Goal: Information Seeking & Learning: Compare options

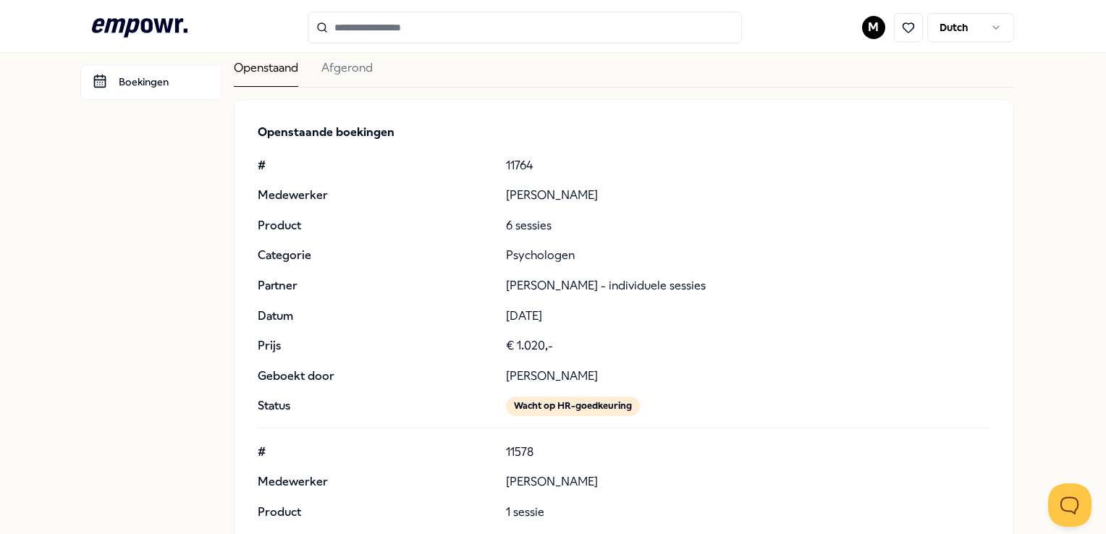
scroll to position [70, 0]
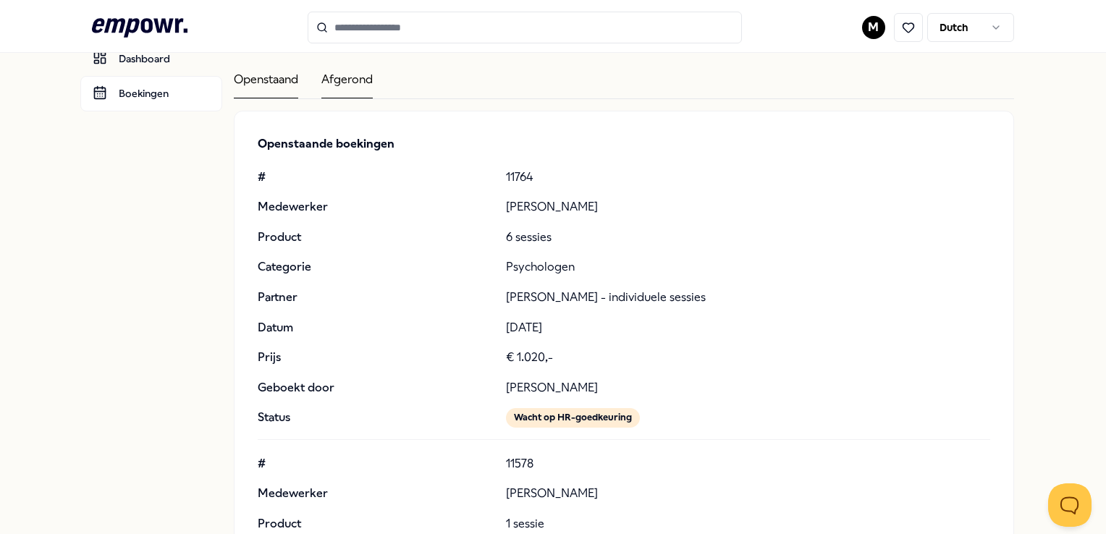
click at [359, 80] on div "Afgerond" at bounding box center [346, 84] width 51 height 28
click at [263, 83] on div "Openstaand" at bounding box center [266, 84] width 64 height 28
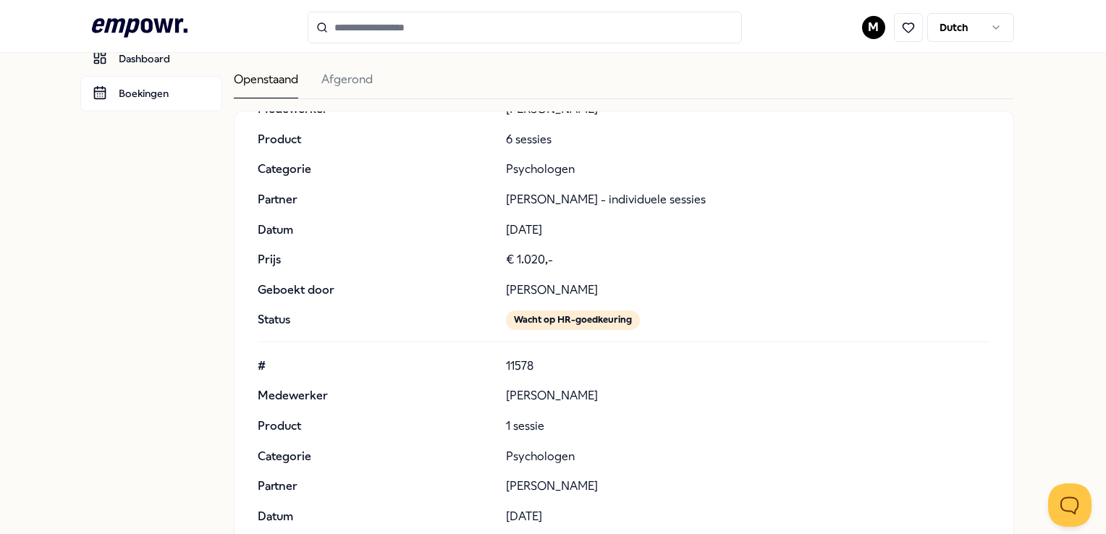
scroll to position [103, 0]
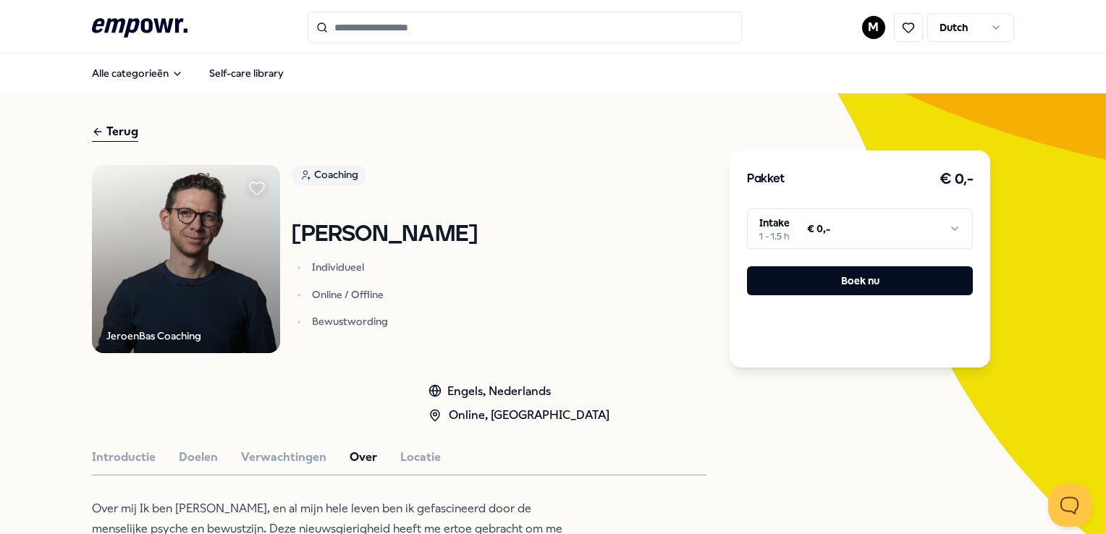
click at [406, 29] on input "Search for products, categories or subcategories" at bounding box center [525, 28] width 434 height 32
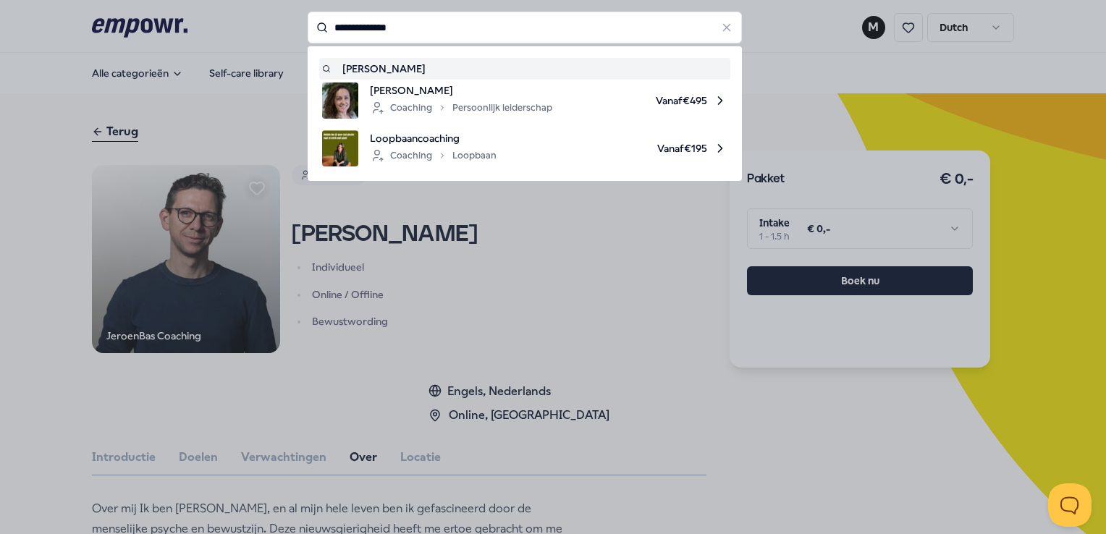
type input "**********"
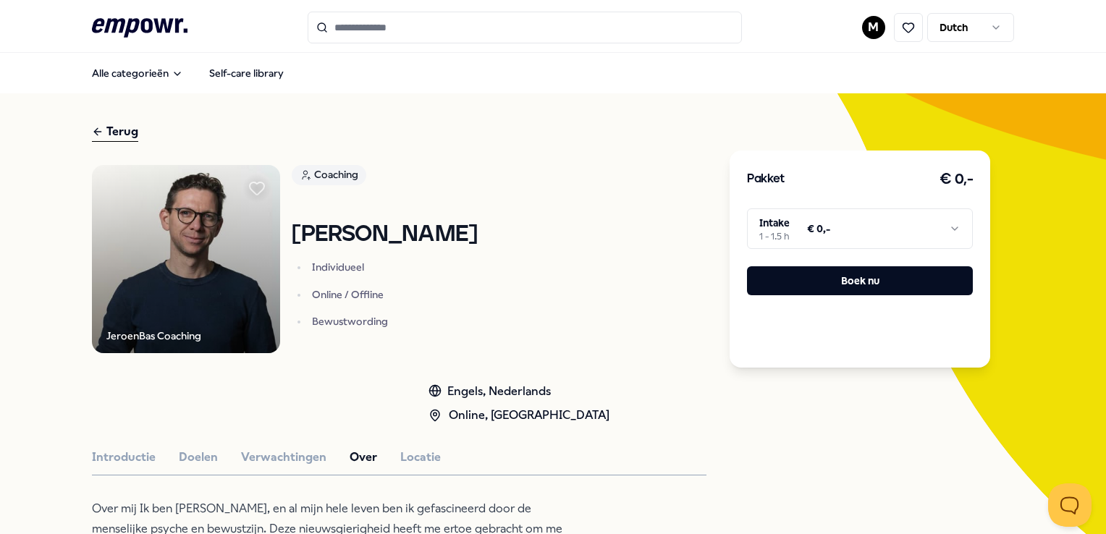
type input "**********"
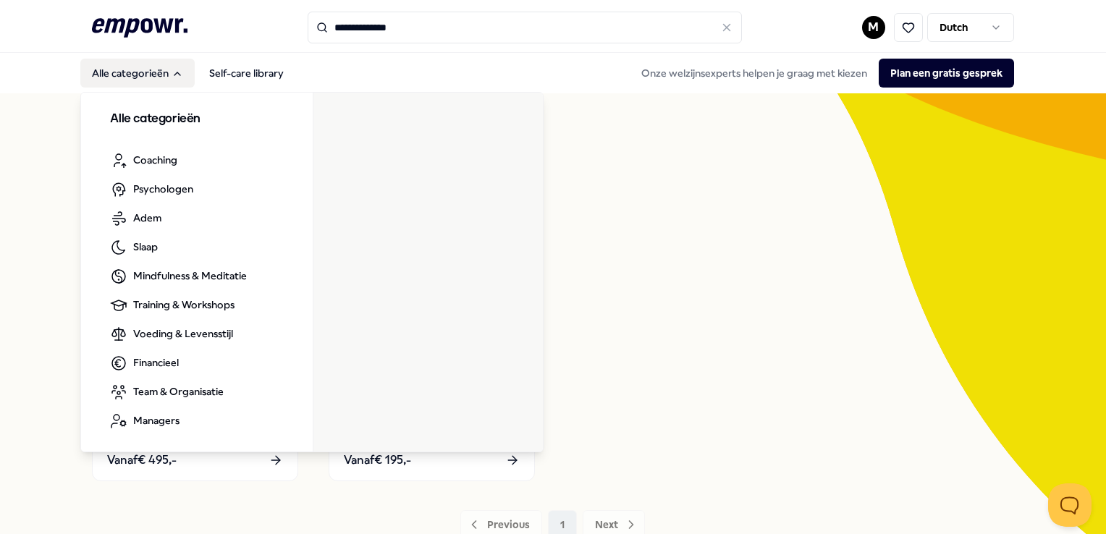
click at [151, 74] on button "Alle categorieën" at bounding box center [137, 73] width 114 height 29
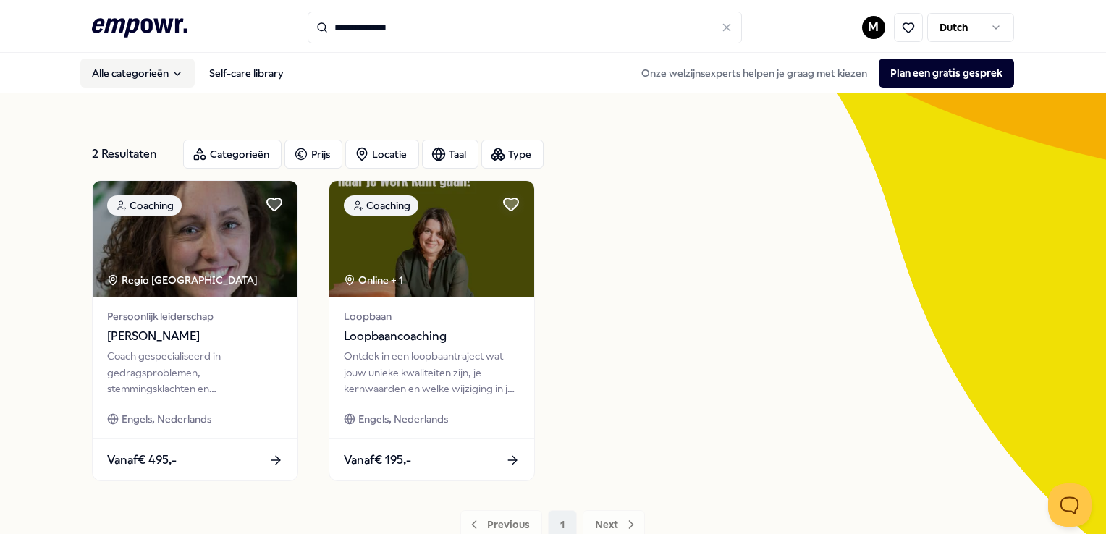
click at [151, 74] on button "Alle categorieën" at bounding box center [137, 73] width 114 height 29
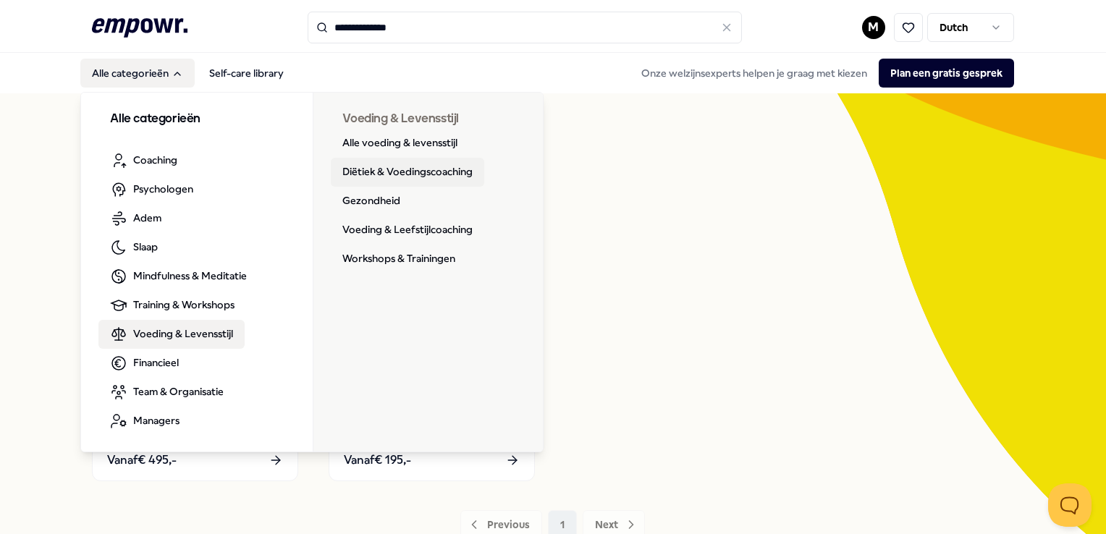
click at [377, 167] on link "Diëtiek & Voedingscoaching" at bounding box center [408, 172] width 154 height 29
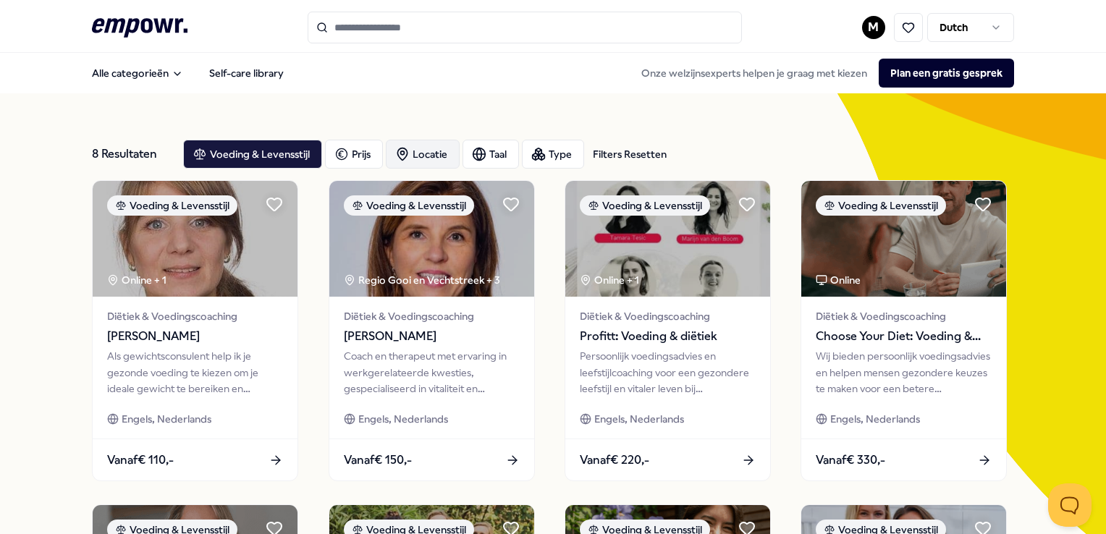
click at [409, 151] on div "Locatie" at bounding box center [423, 154] width 74 height 29
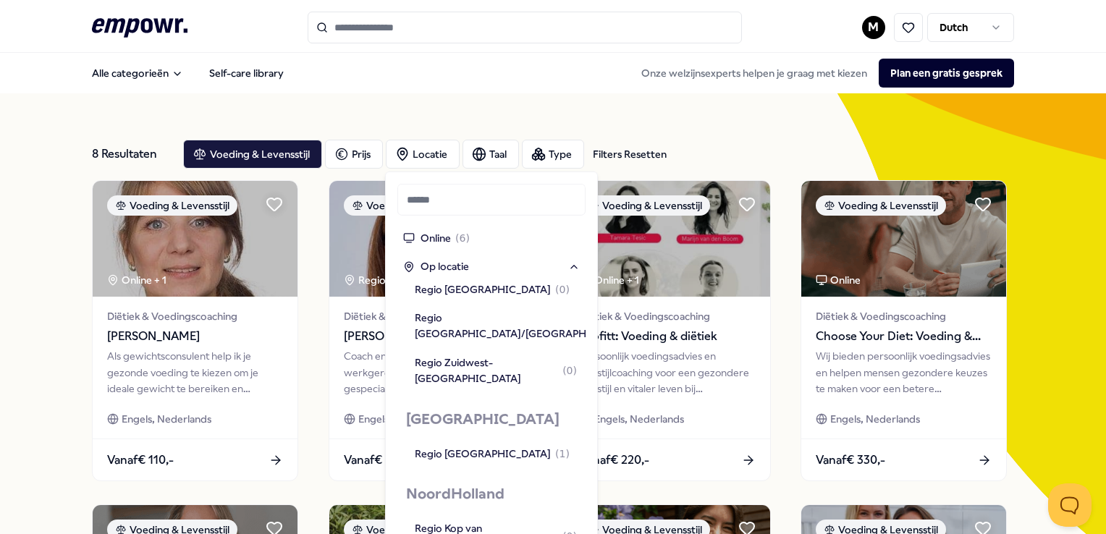
scroll to position [724, 0]
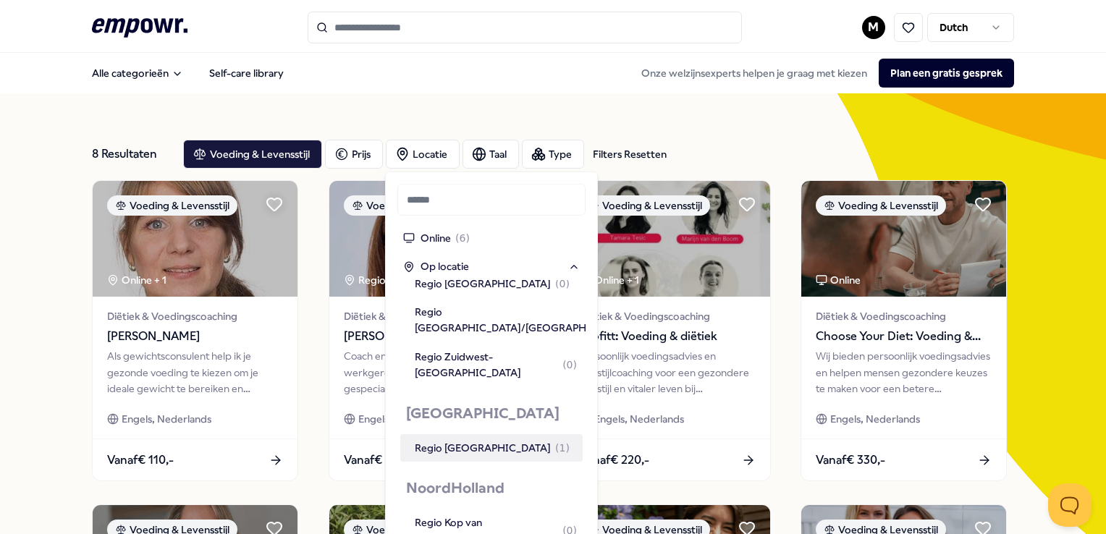
click at [437, 440] on div "Regio [GEOGRAPHIC_DATA] ( 1 )" at bounding box center [492, 448] width 155 height 16
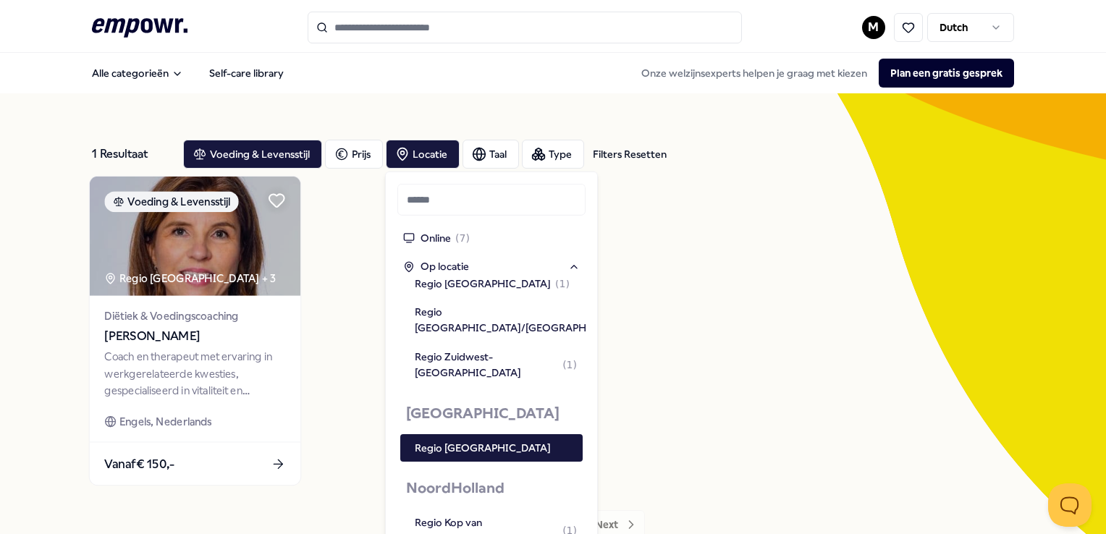
click at [194, 327] on span "[PERSON_NAME]" at bounding box center [195, 336] width 181 height 19
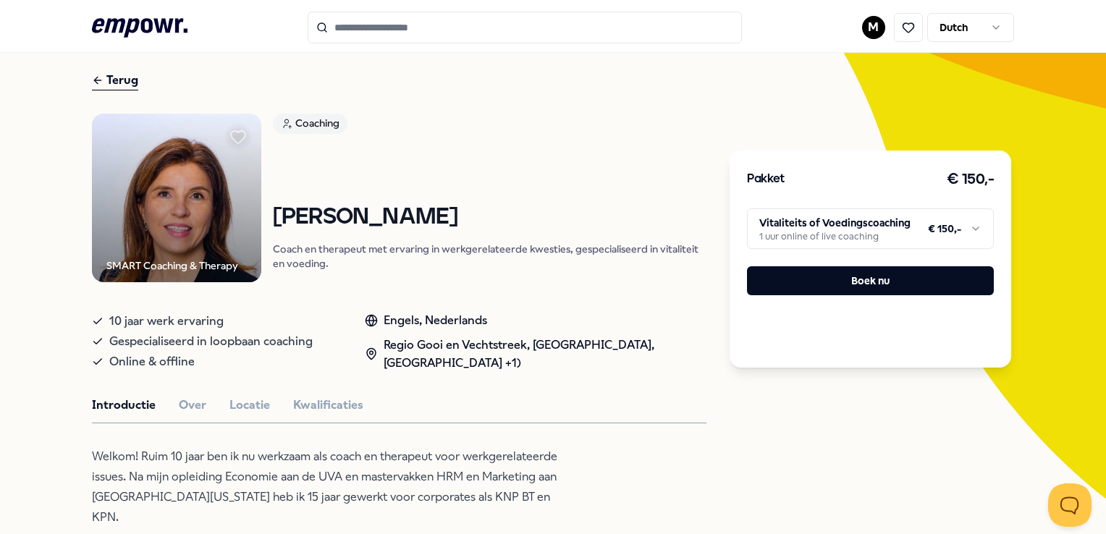
scroll to position [72, 0]
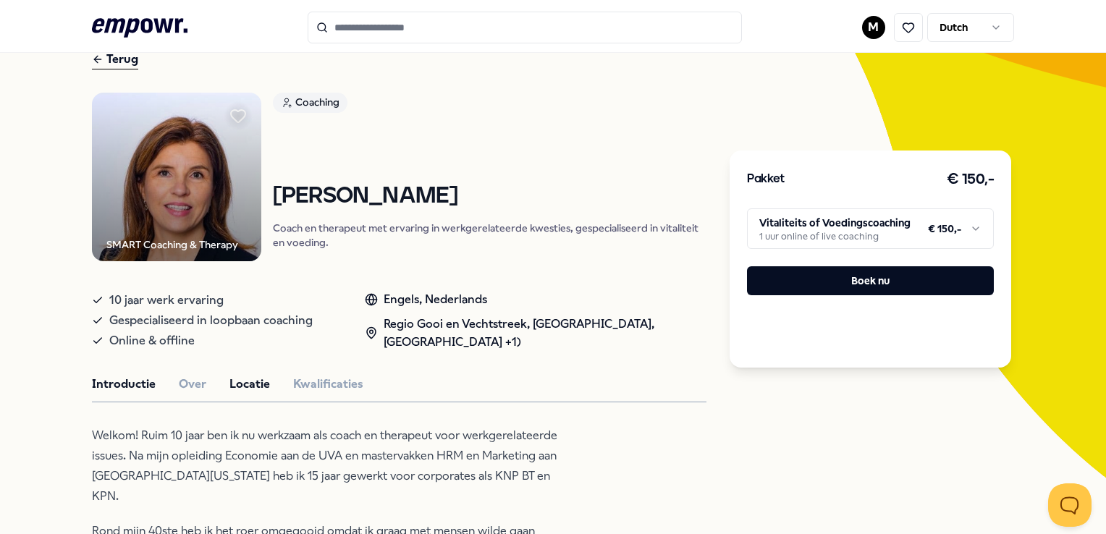
click at [252, 387] on button "Locatie" at bounding box center [250, 384] width 41 height 19
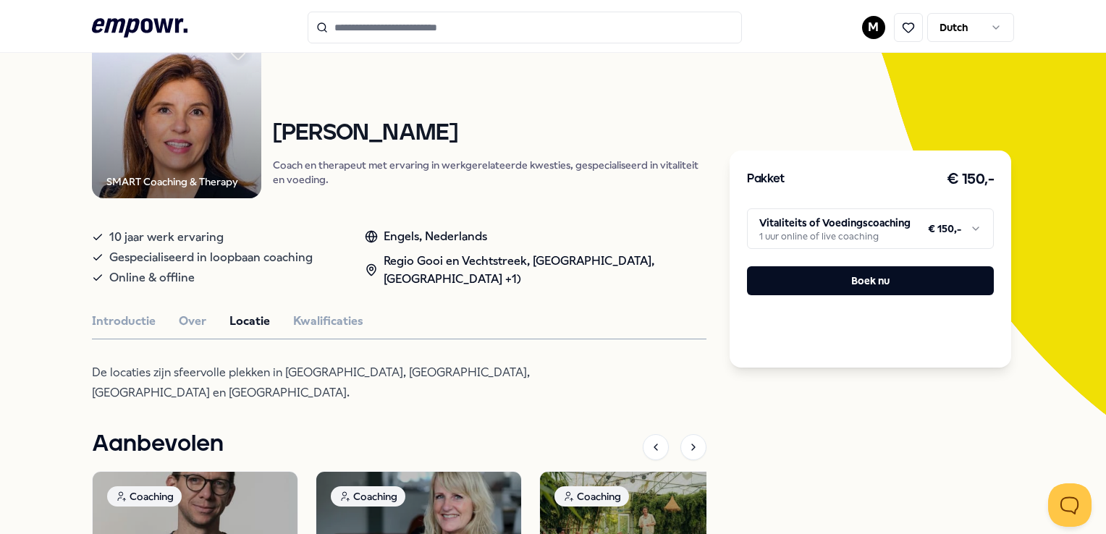
scroll to position [145, 0]
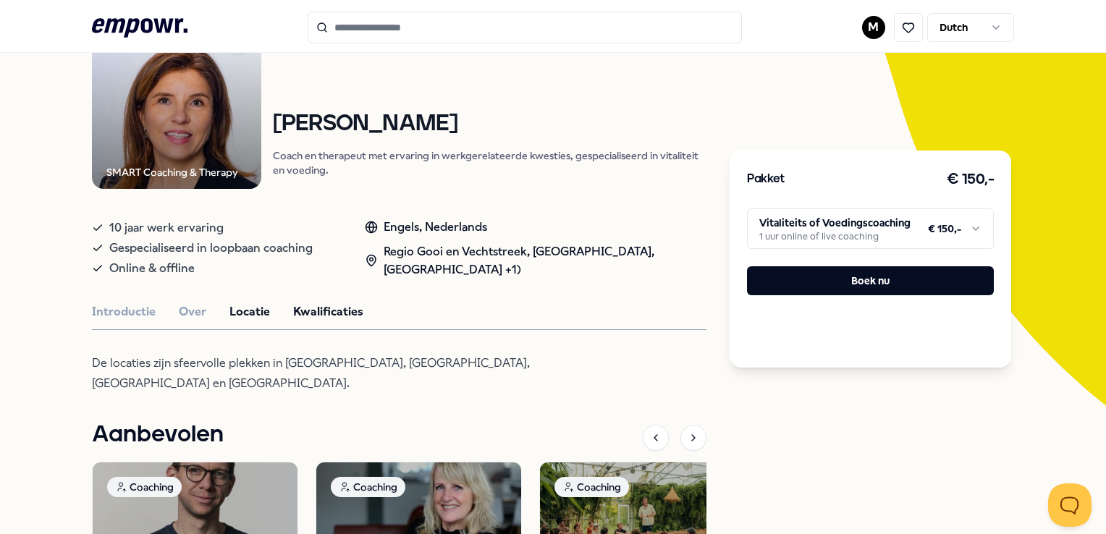
click at [345, 316] on button "Kwalificaties" at bounding box center [328, 312] width 70 height 19
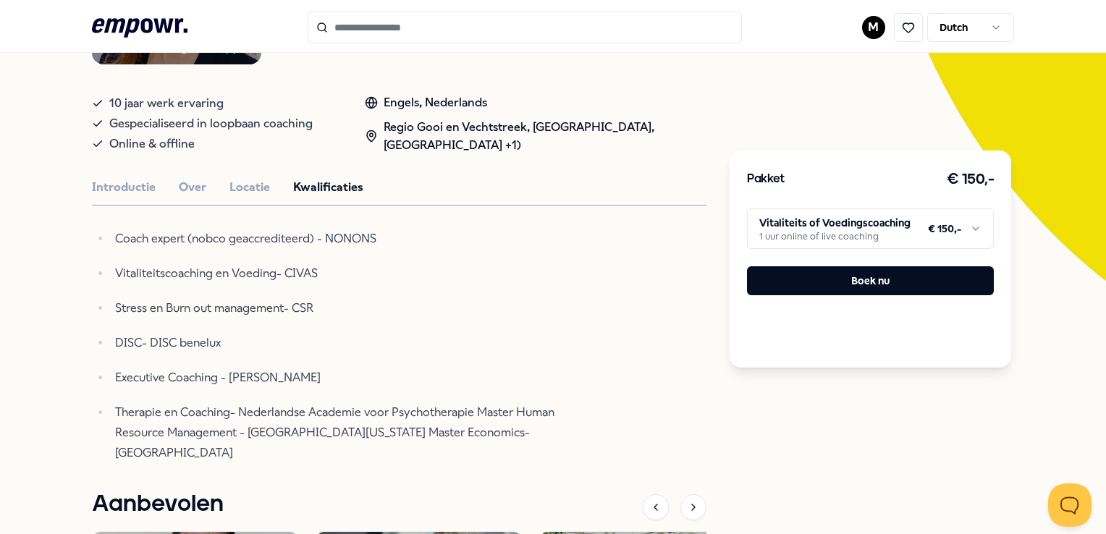
scroll to position [290, 0]
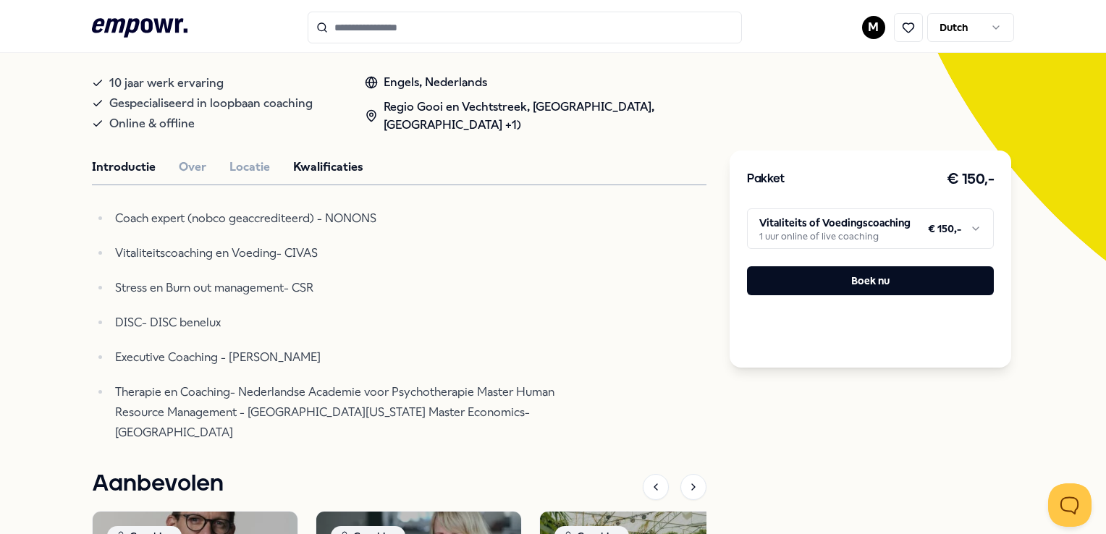
click at [133, 164] on button "Introductie" at bounding box center [124, 167] width 64 height 19
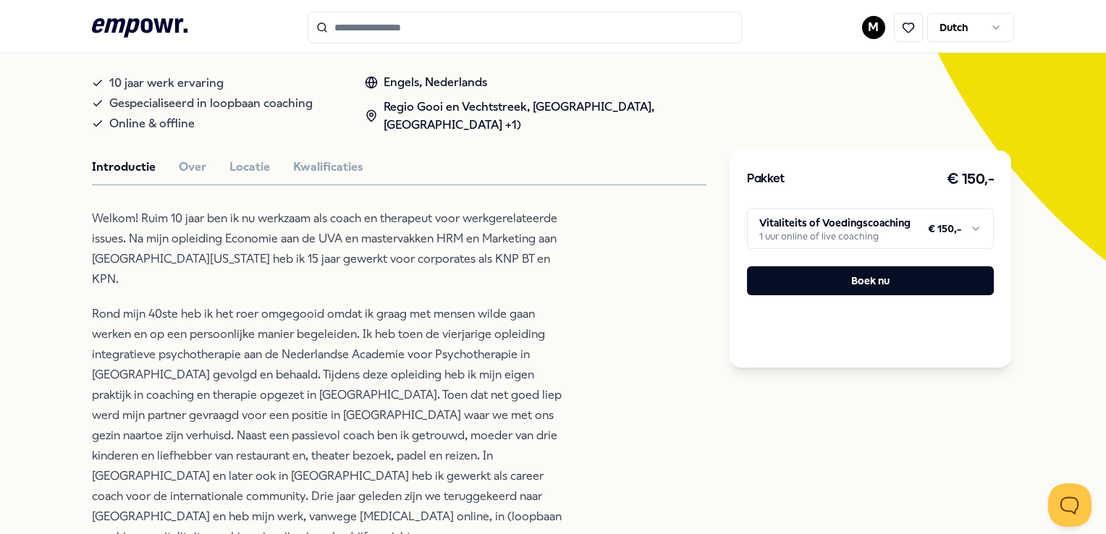
click at [377, 33] on input "Search for products, categories or subcategories" at bounding box center [525, 28] width 434 height 32
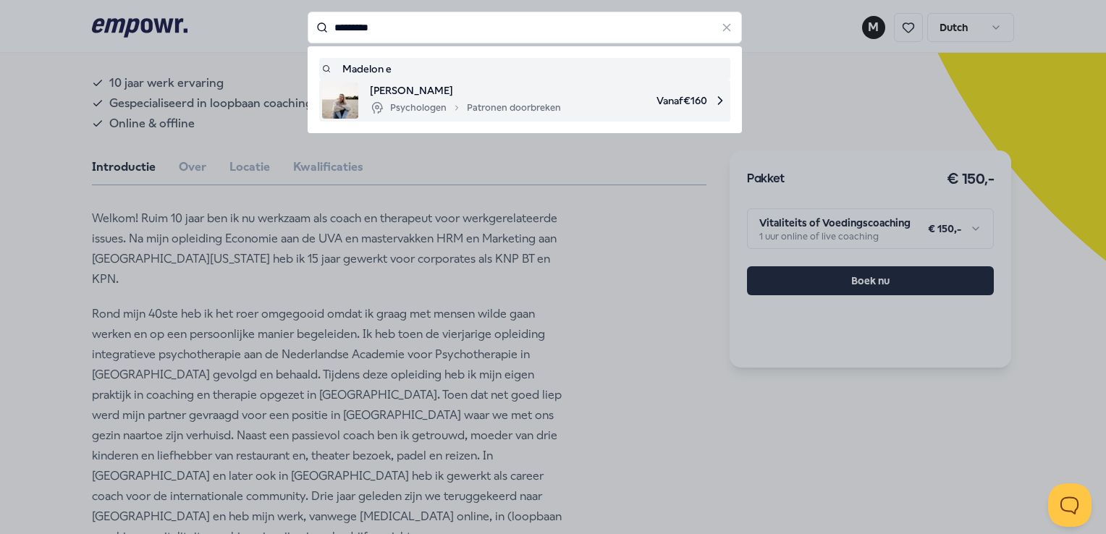
click at [425, 116] on div "Psychologen Patronen doorbreken" at bounding box center [465, 107] width 191 height 17
type input "*********"
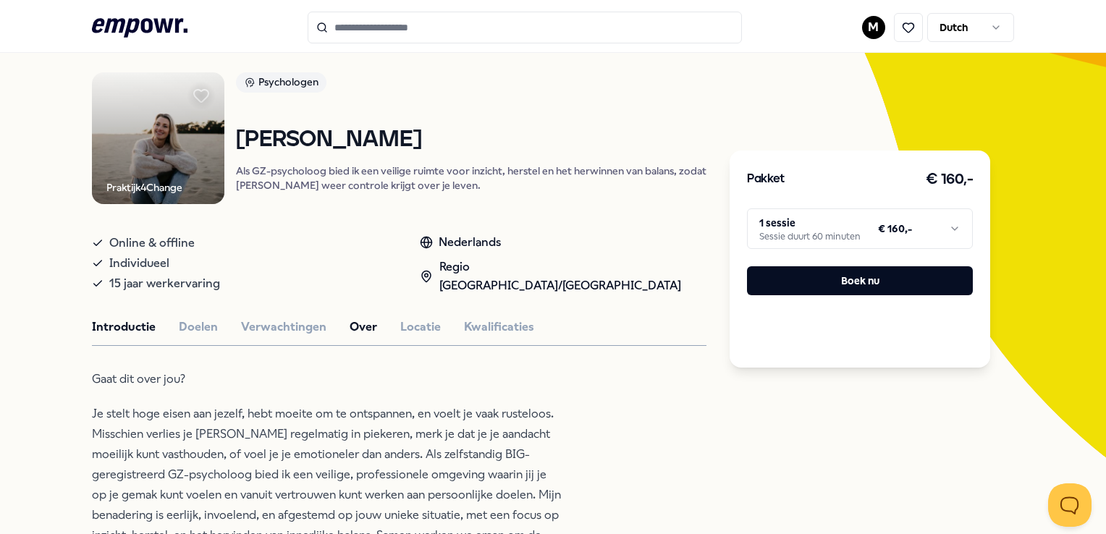
click at [350, 324] on button "Over" at bounding box center [364, 327] width 28 height 19
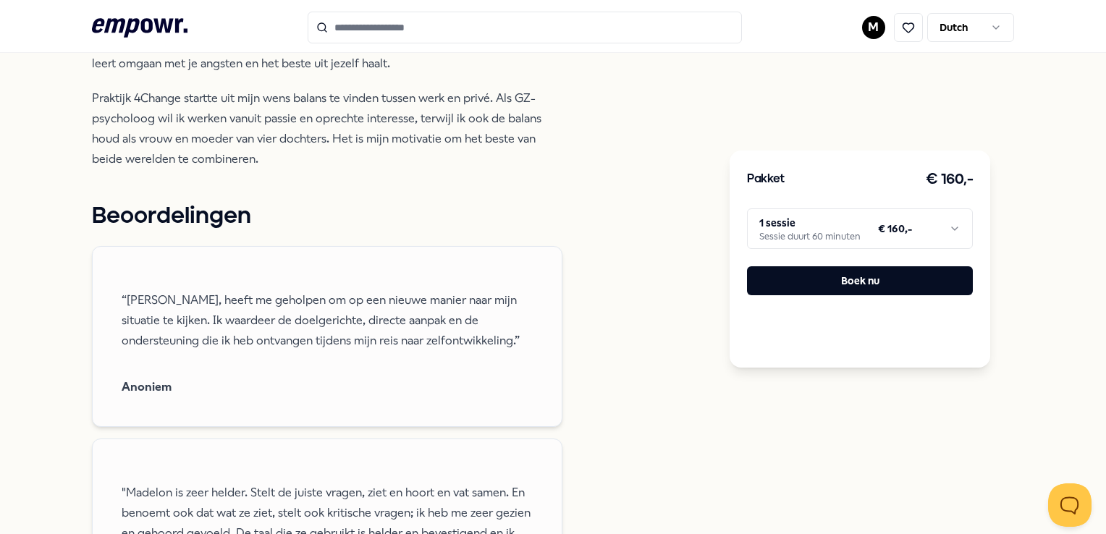
scroll to position [0, 0]
